Goal: Information Seeking & Learning: Check status

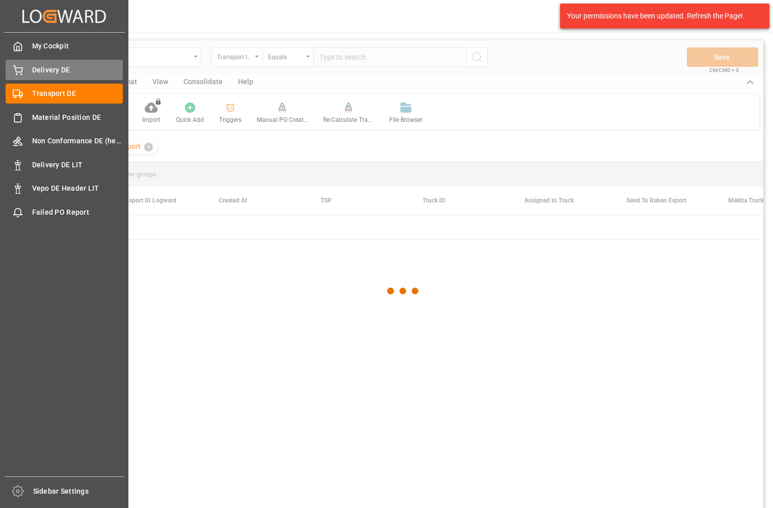
click at [20, 65] on icon at bounding box center [18, 70] width 10 height 10
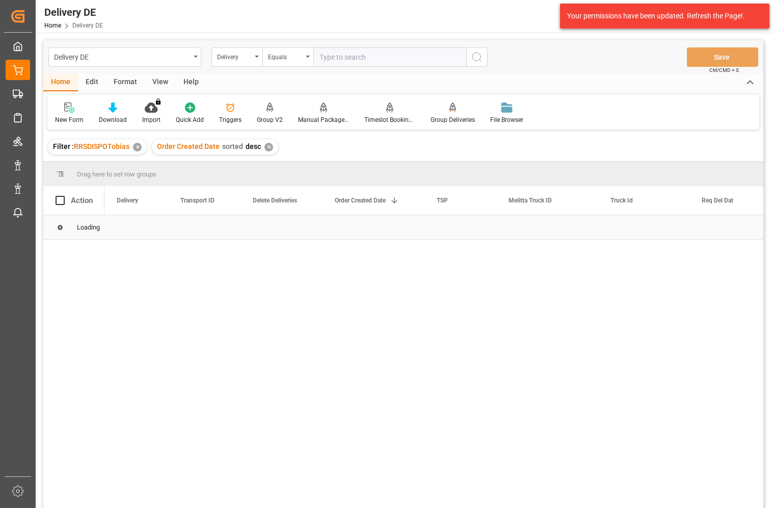
click at [343, 61] on input "text" at bounding box center [389, 56] width 153 height 19
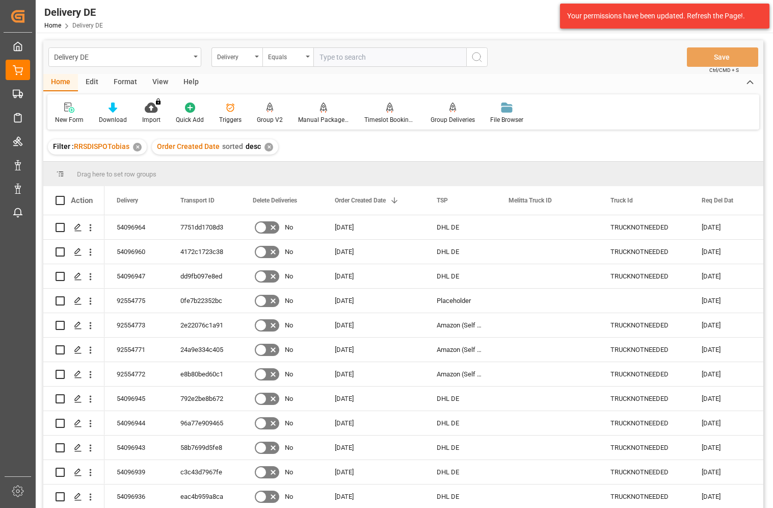
paste input "92549104"
type input "92549104"
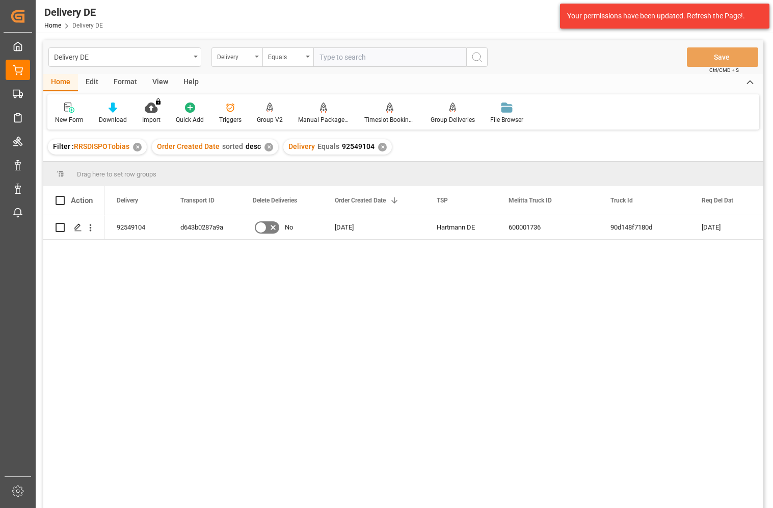
click at [238, 58] on div "Delivery" at bounding box center [234, 56] width 35 height 12
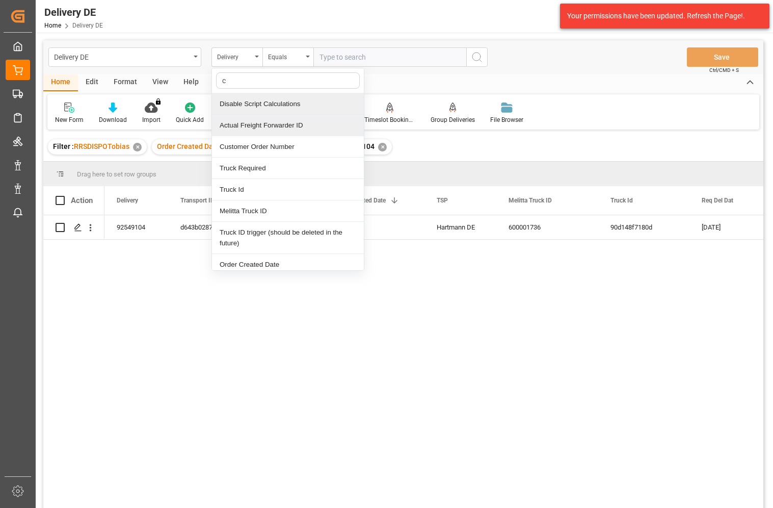
type input "cu"
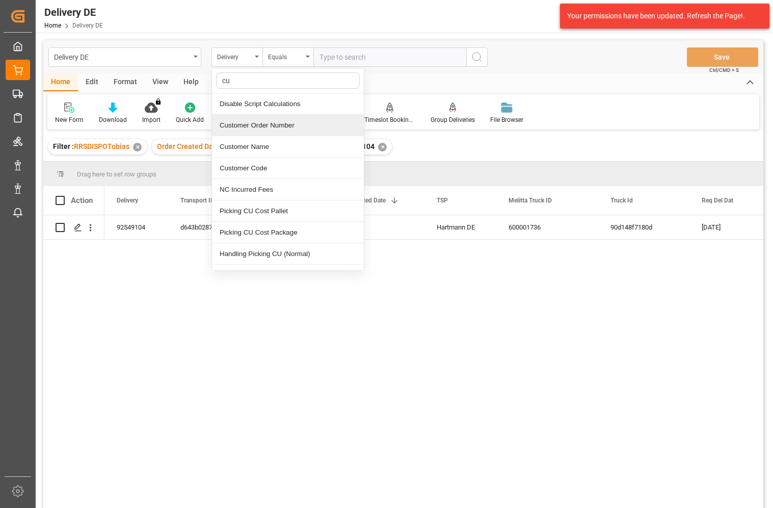
click at [267, 127] on div "Customer Order Number" at bounding box center [288, 125] width 152 height 21
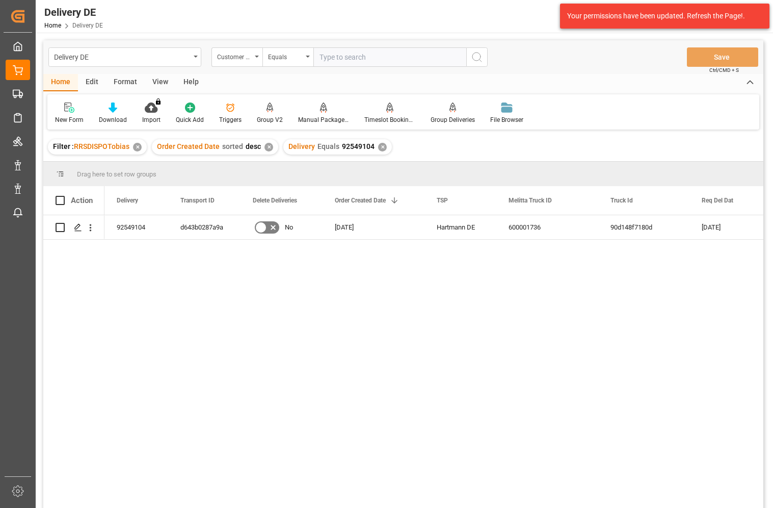
click at [323, 58] on input "text" at bounding box center [389, 56] width 153 height 19
paste input "14798595"
type input "14798595"
click at [474, 59] on icon "search button" at bounding box center [477, 57] width 12 height 12
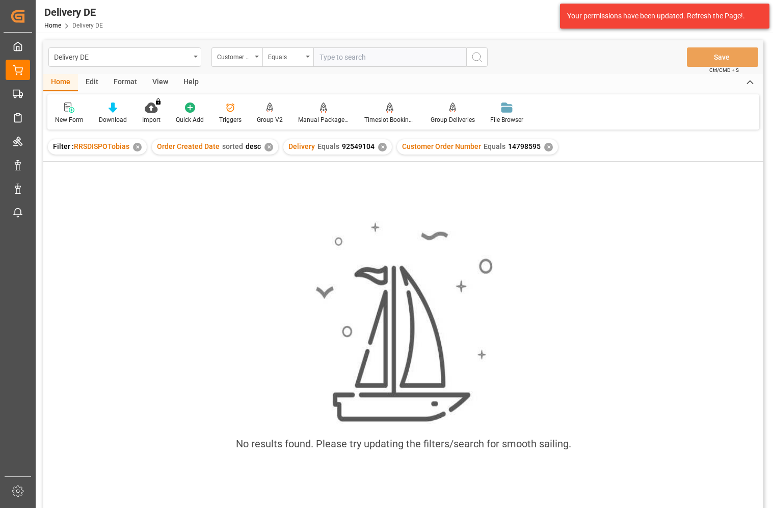
click at [380, 153] on div "Delivery Equals 92549104 ✕" at bounding box center [337, 146] width 109 height 15
click at [380, 146] on div "✕" at bounding box center [382, 147] width 9 height 9
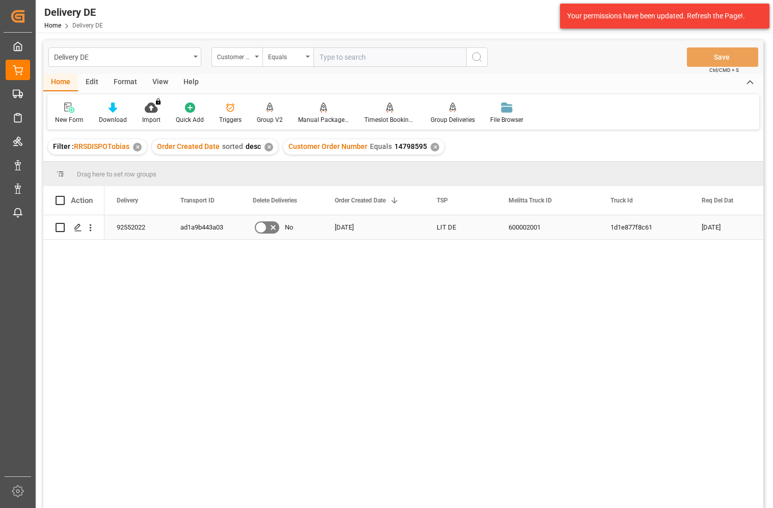
click at [131, 229] on div "92552022" at bounding box center [136, 227] width 64 height 24
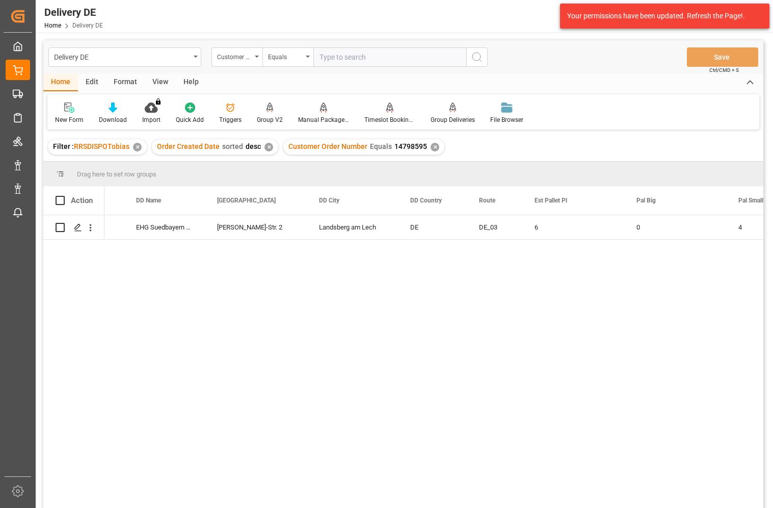
scroll to position [0, 816]
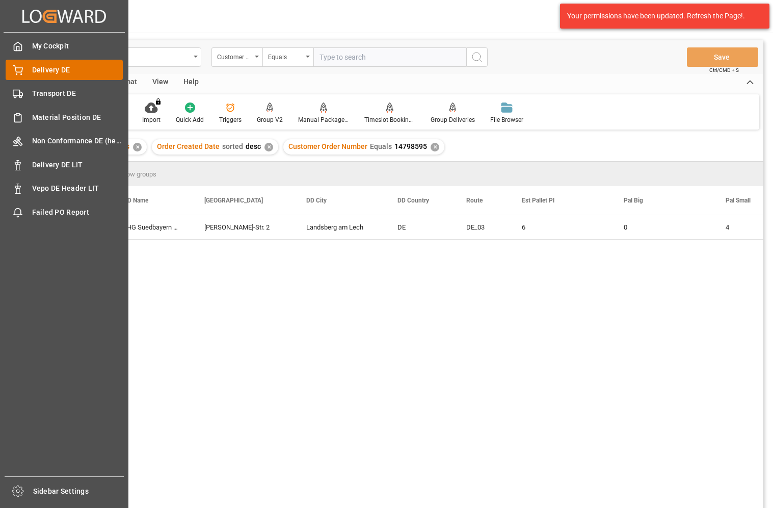
click at [42, 71] on span "Delivery DE" at bounding box center [77, 70] width 91 height 11
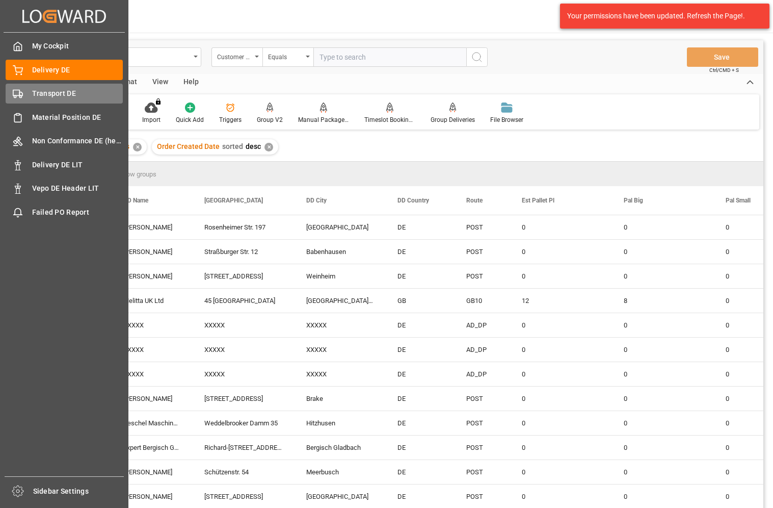
click at [15, 92] on icon at bounding box center [18, 94] width 10 height 10
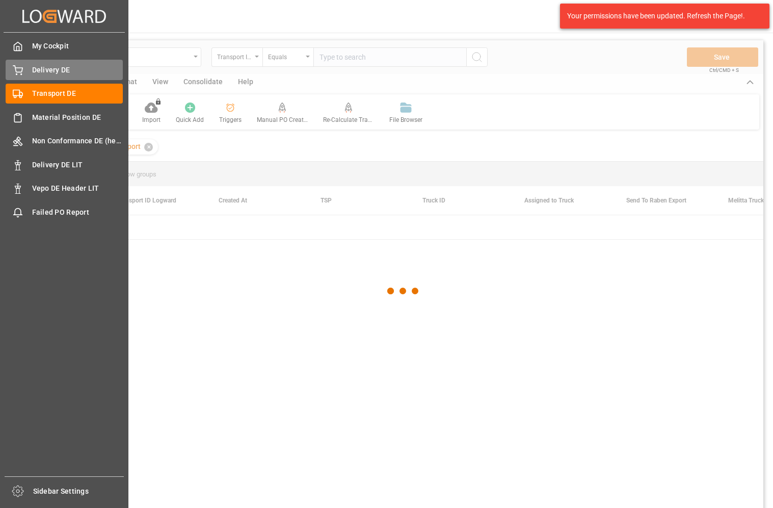
click at [33, 77] on div "Delivery DE Delivery DE" at bounding box center [64, 70] width 117 height 20
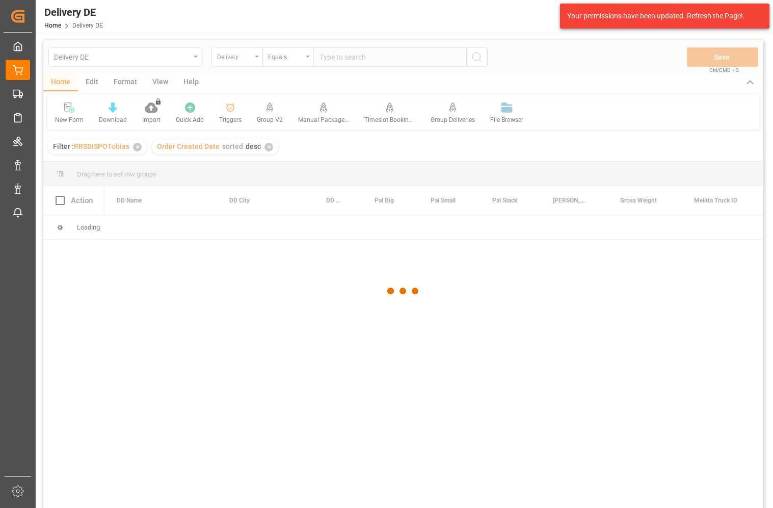
click at [241, 58] on div at bounding box center [403, 291] width 720 height 502
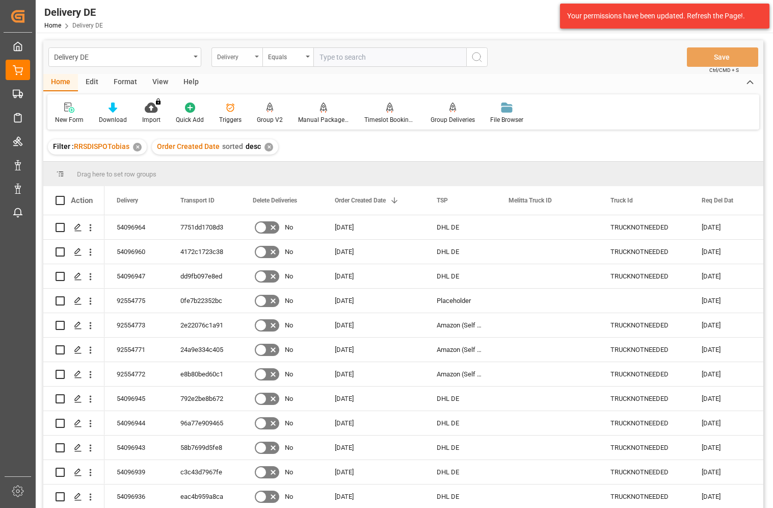
click at [239, 60] on div "Delivery" at bounding box center [234, 56] width 35 height 12
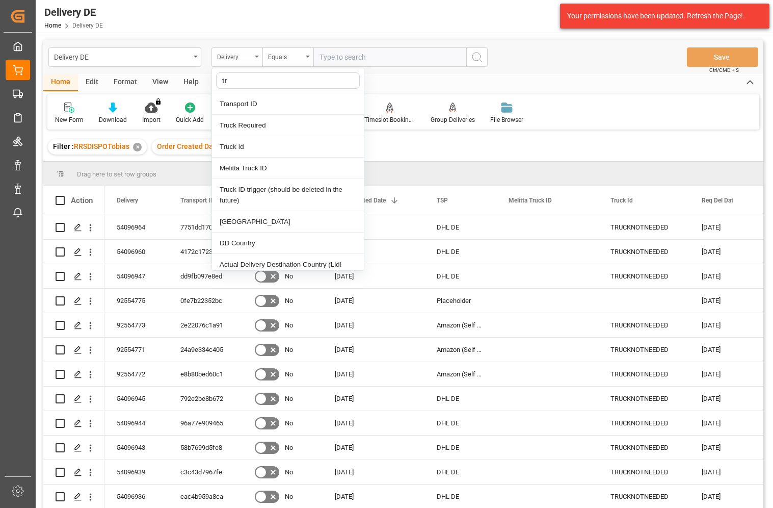
type input "t"
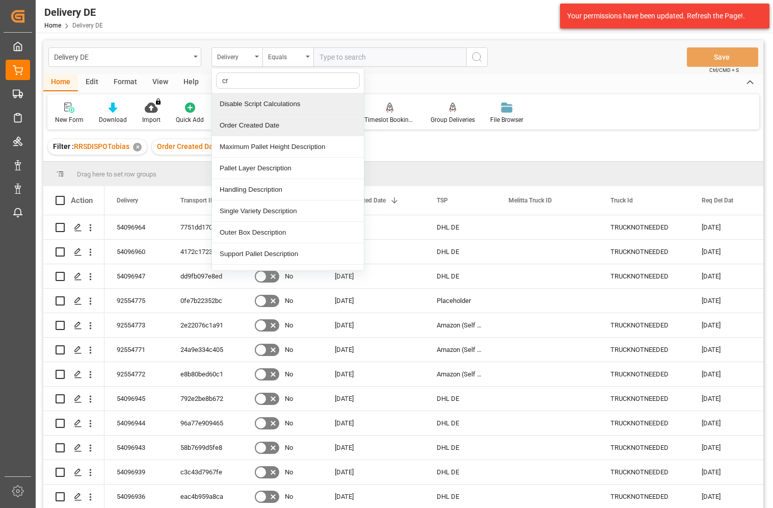
type input "c"
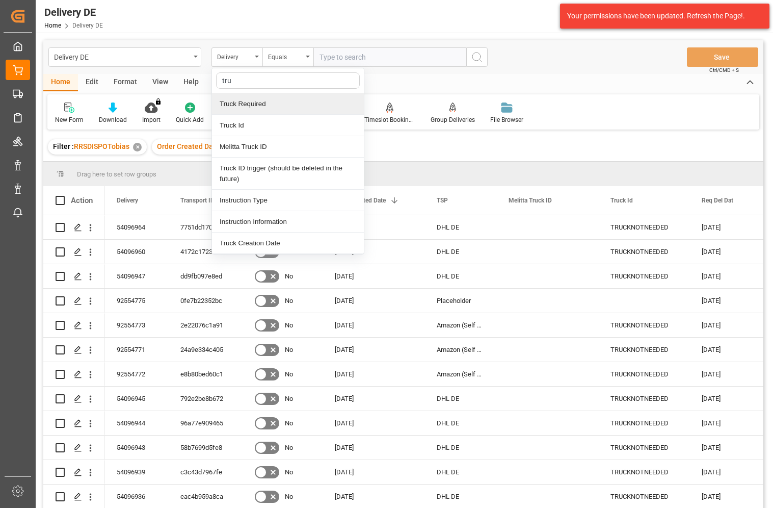
type input "truc"
click at [268, 242] on div "Truck Creation Date" at bounding box center [288, 242] width 152 height 21
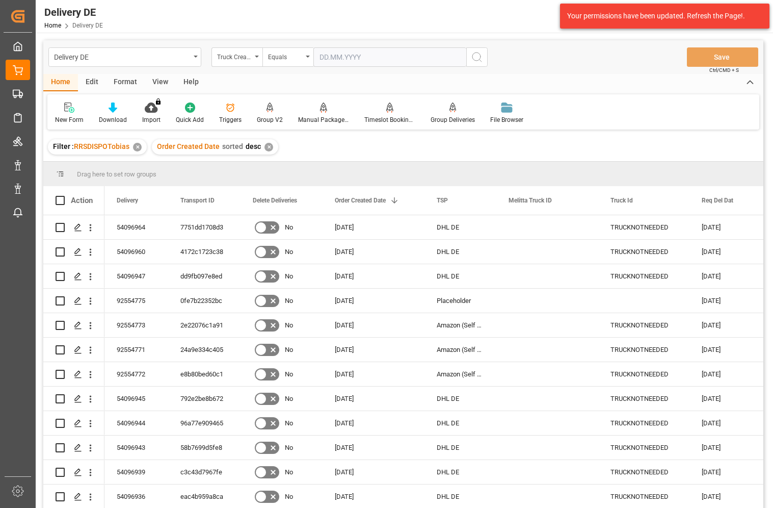
click at [359, 62] on input "text" at bounding box center [389, 56] width 153 height 19
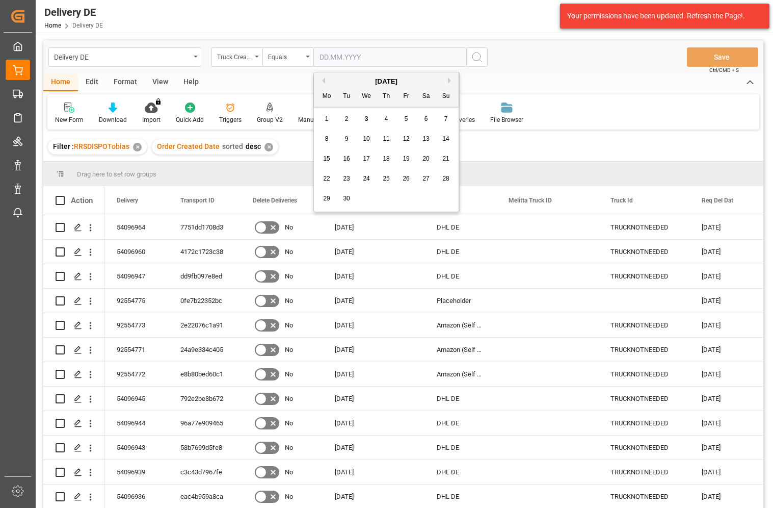
click at [366, 122] on span "3" at bounding box center [367, 118] width 4 height 7
type input "[DATE]"
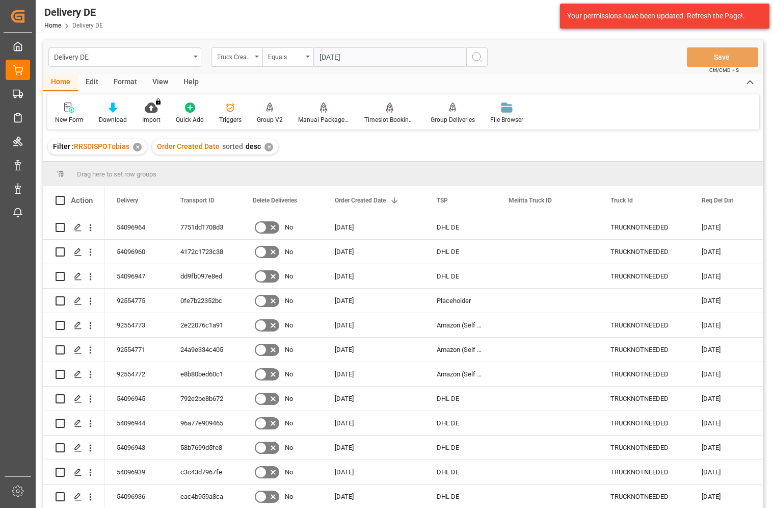
click at [478, 57] on icon "search button" at bounding box center [477, 57] width 12 height 12
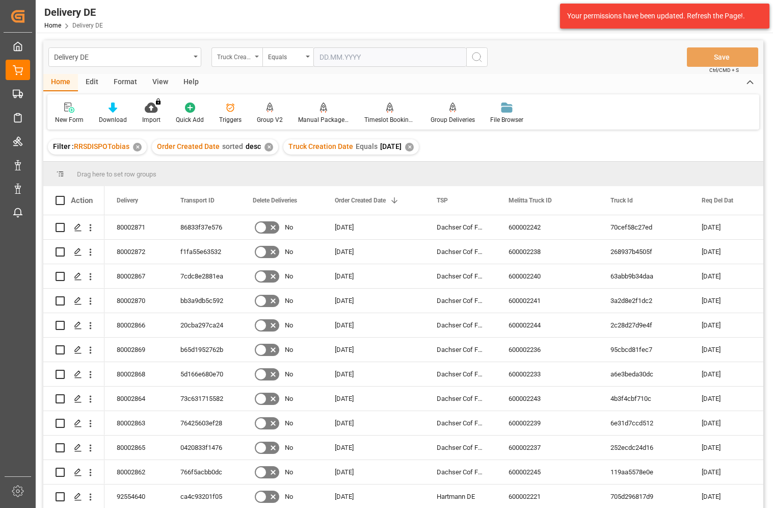
click at [228, 60] on div "Truck Creation Date" at bounding box center [234, 56] width 35 height 12
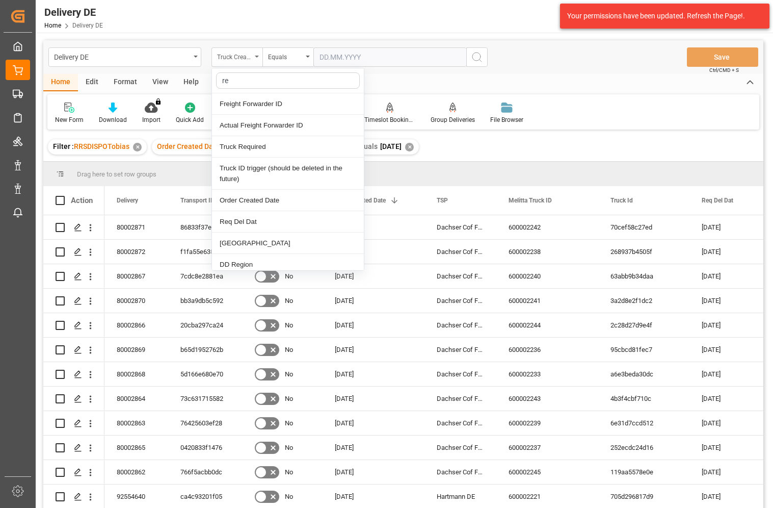
type input "req"
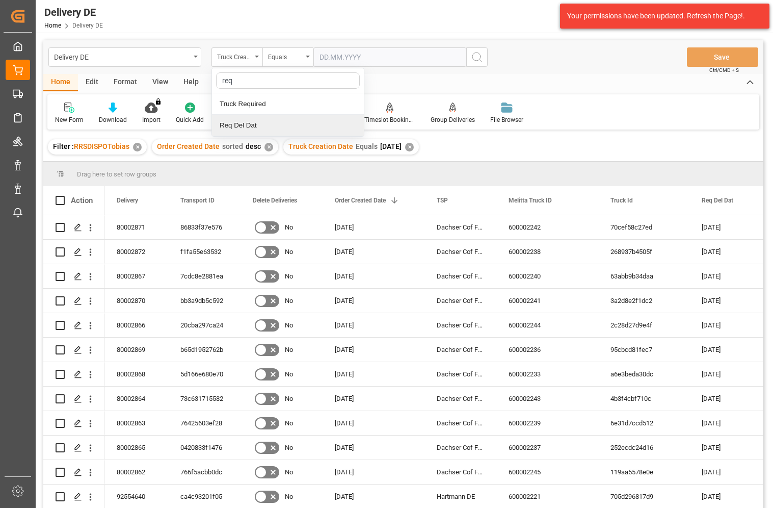
click at [246, 126] on div "Req Del Dat" at bounding box center [288, 125] width 152 height 21
click at [477, 58] on icon "search button" at bounding box center [477, 57] width 12 height 12
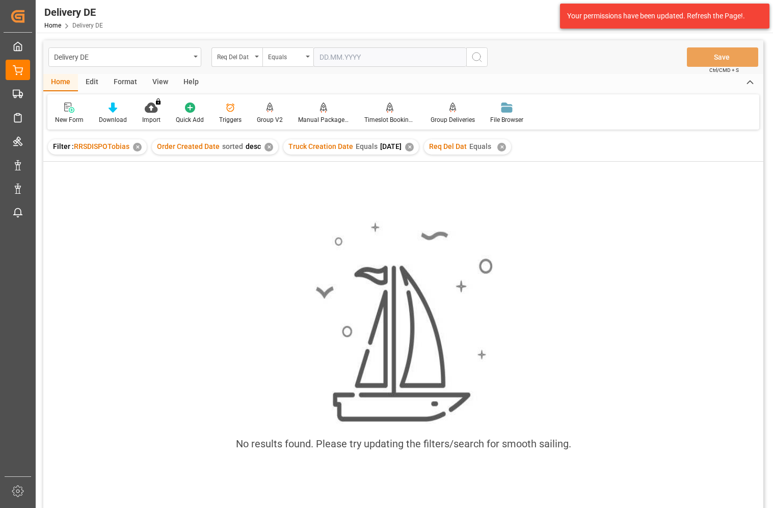
click at [381, 59] on input "text" at bounding box center [389, 56] width 153 height 19
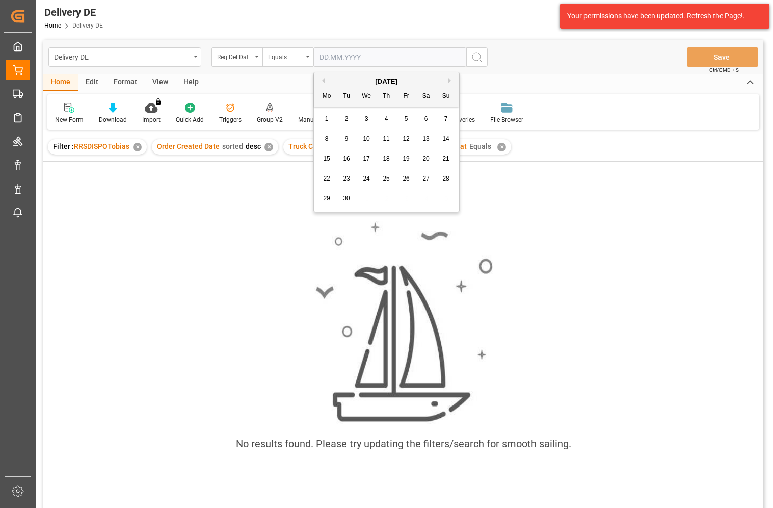
click at [387, 119] on span "4" at bounding box center [387, 118] width 4 height 7
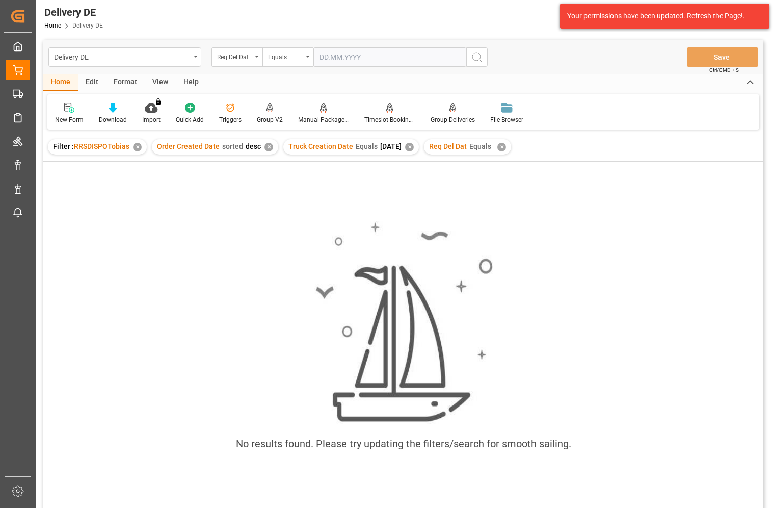
type input "[DATE]"
click at [479, 57] on icon "search button" at bounding box center [477, 57] width 12 height 12
click at [506, 147] on div "✕" at bounding box center [501, 147] width 9 height 9
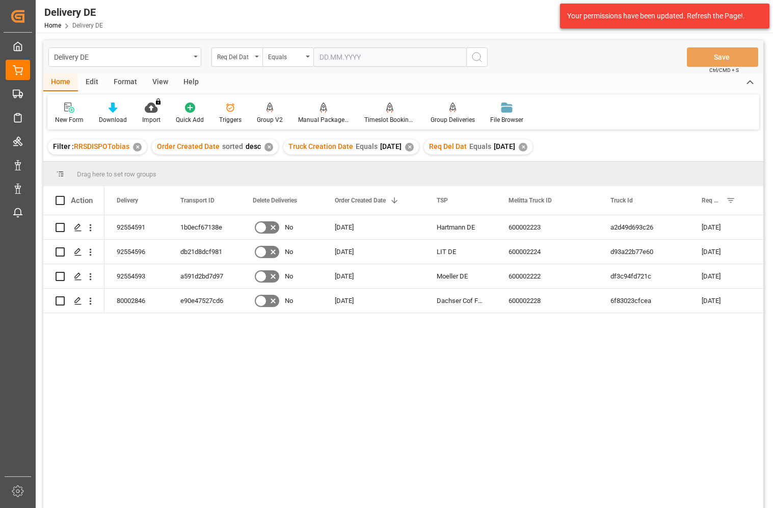
click at [293, 404] on div "92554591 1b0ecf67138e No [DATE] [PERSON_NAME] DE 600002223 a2d49d693c26 [DATE] …" at bounding box center [433, 364] width 659 height 299
click at [131, 225] on div "92554591" at bounding box center [136, 227] width 64 height 24
click at [128, 271] on div "92554593" at bounding box center [136, 276] width 64 height 24
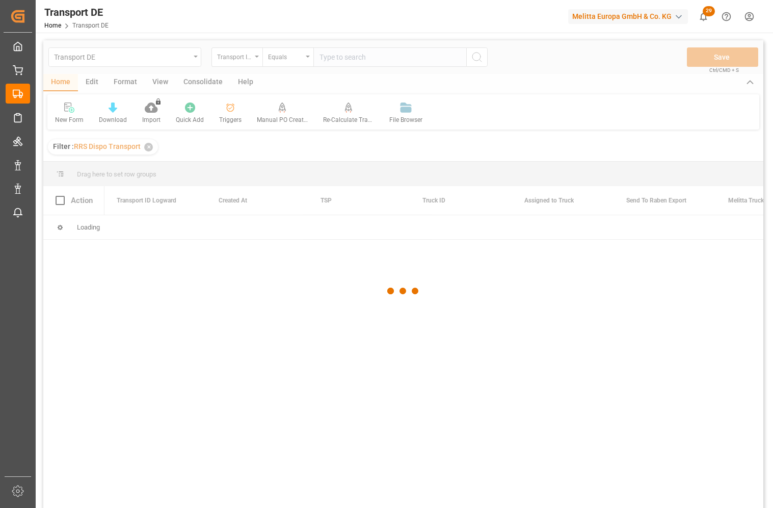
type input "92549653"
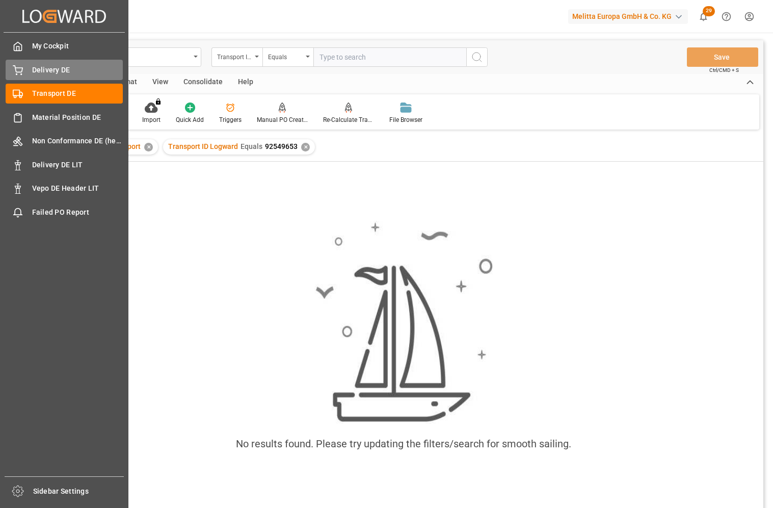
click at [17, 74] on circle at bounding box center [16, 74] width 1 height 1
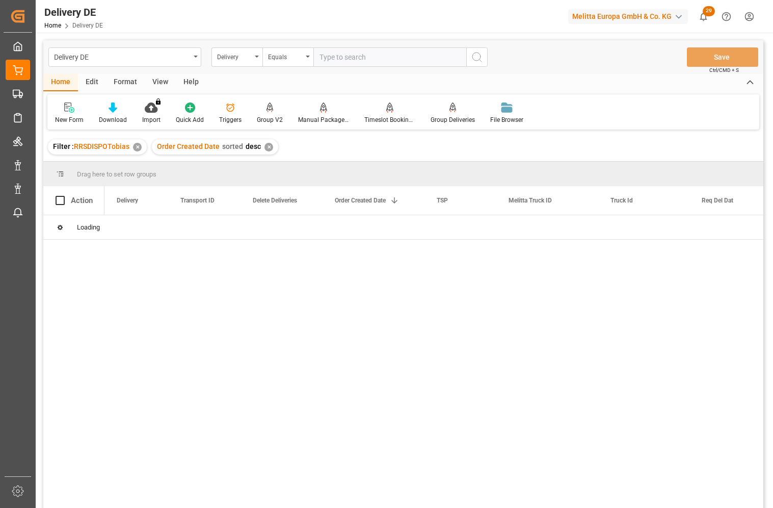
click at [398, 59] on input "text" at bounding box center [389, 56] width 153 height 19
paste input "92549653"
type input "92549653"
click at [477, 60] on icon "search button" at bounding box center [477, 57] width 12 height 12
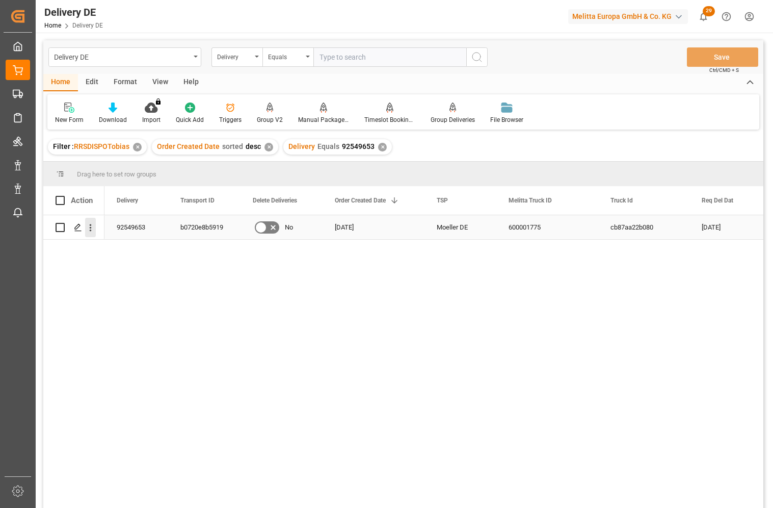
click at [90, 228] on icon "open menu" at bounding box center [91, 227] width 2 height 7
